Goal: Information Seeking & Learning: Learn about a topic

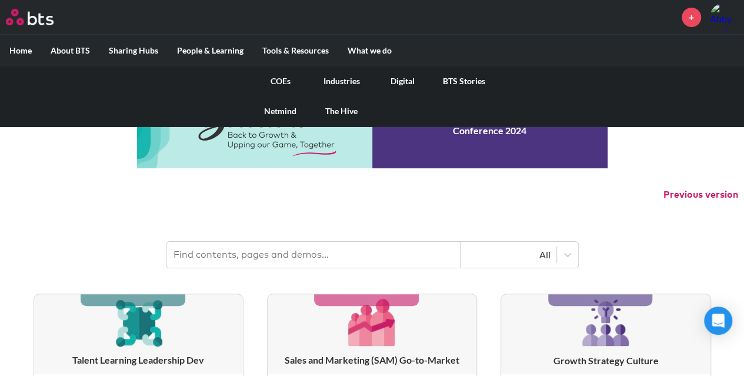
click at [289, 83] on link "COEs" at bounding box center [280, 81] width 61 height 31
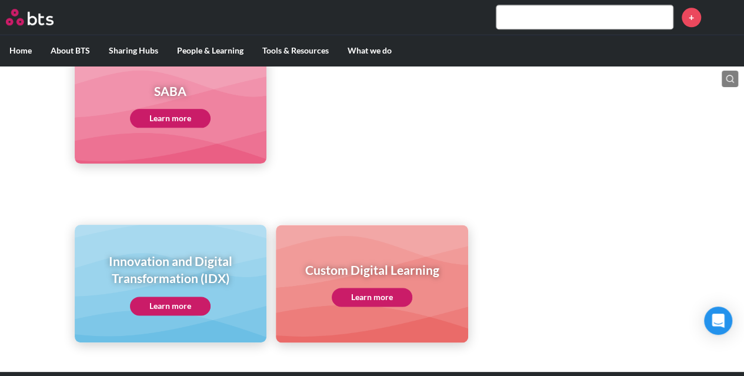
scroll to position [703, 0]
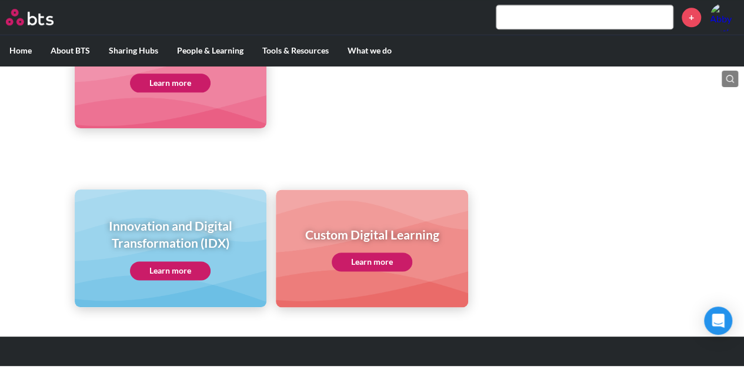
click at [367, 272] on div "Custom Digital Learning Learn more" at bounding box center [372, 249] width 192 height 118
click at [364, 267] on link "Learn more" at bounding box center [372, 261] width 81 height 19
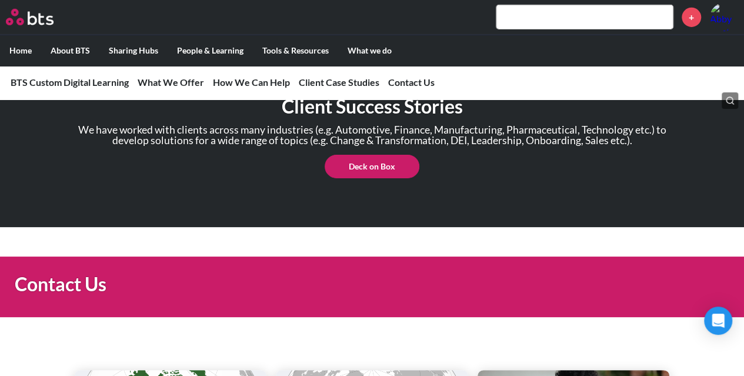
scroll to position [1931, 0]
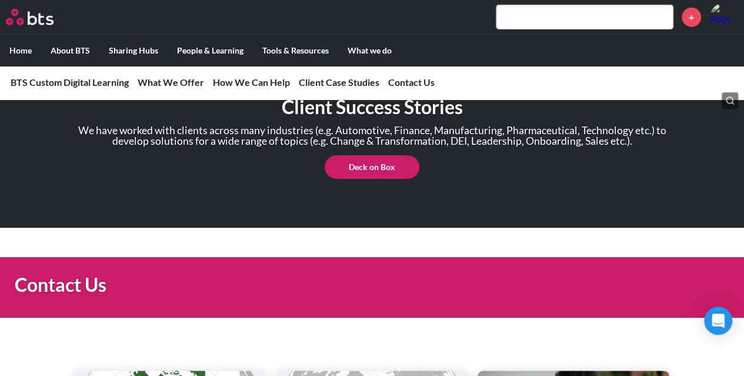
click at [367, 179] on link "Deck on Box" at bounding box center [372, 167] width 95 height 24
